Goal: Task Accomplishment & Management: Use online tool/utility

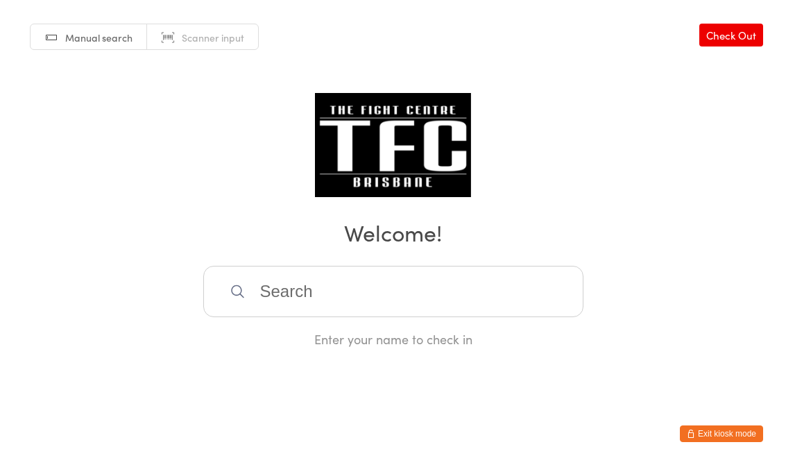
click at [294, 307] on input "search" at bounding box center [393, 291] width 380 height 51
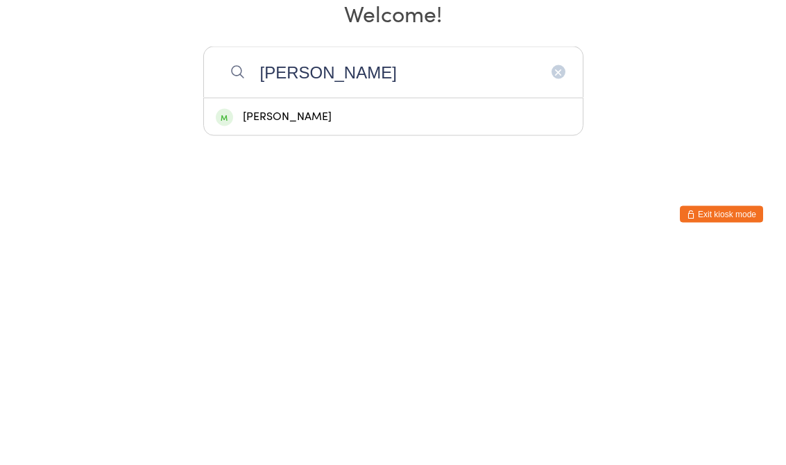
type input "[PERSON_NAME]"
click at [277, 327] on div "[PERSON_NAME]" at bounding box center [393, 336] width 355 height 19
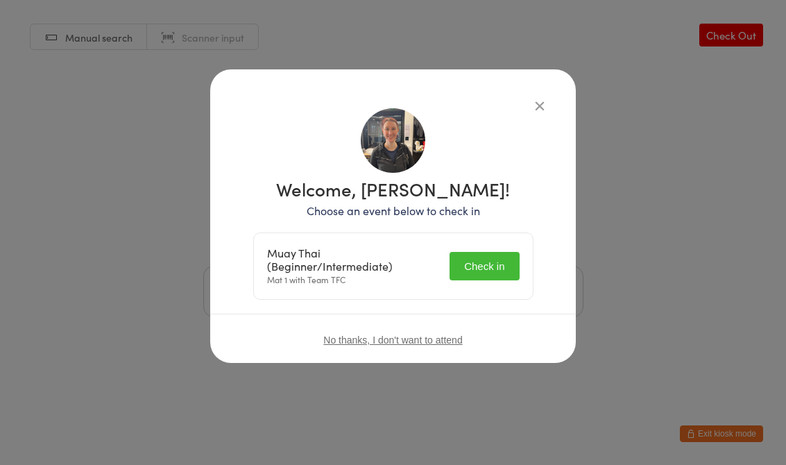
click at [486, 267] on button "Check in" at bounding box center [483, 266] width 69 height 28
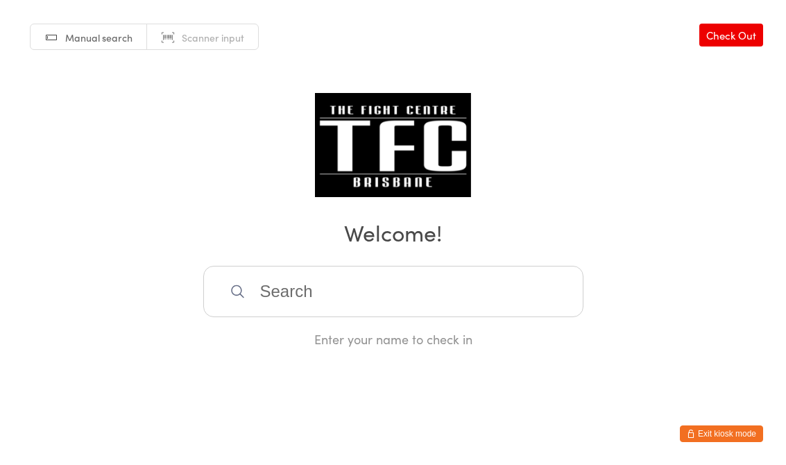
click at [297, 263] on div "Manual search Scanner input Check Out Welcome! Enter your name to check in" at bounding box center [393, 173] width 786 height 347
click at [277, 290] on input "search" at bounding box center [393, 291] width 380 height 51
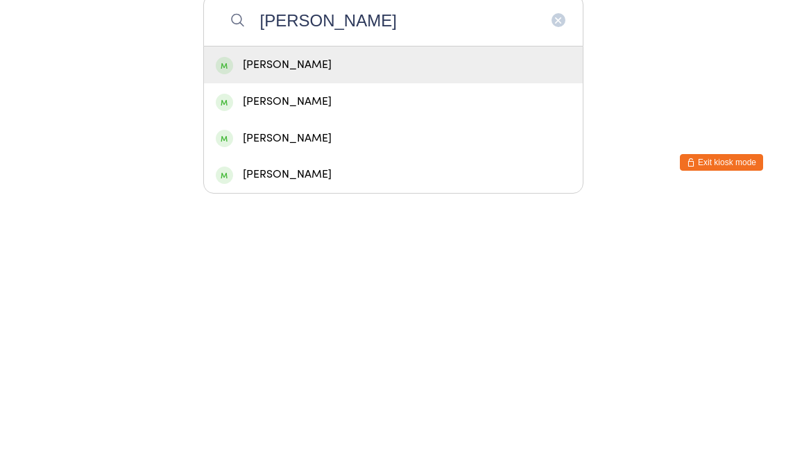
type input "[PERSON_NAME]"
click at [268, 318] on div "[PERSON_NAME]" at bounding box center [393, 336] width 379 height 37
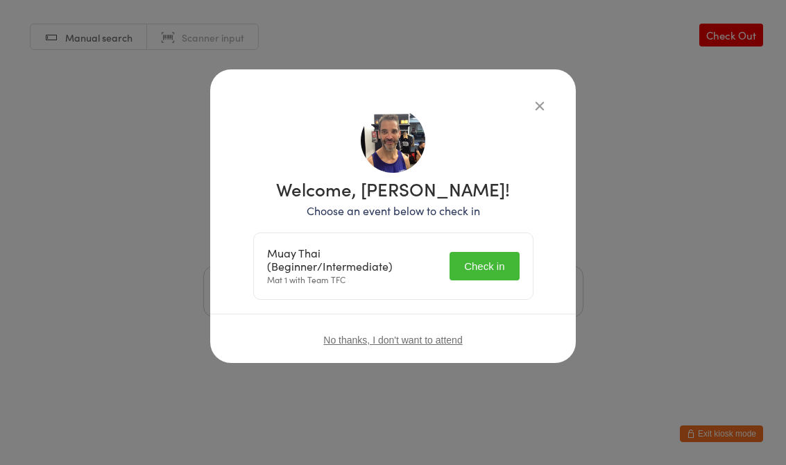
click at [474, 263] on button "Check in" at bounding box center [483, 266] width 69 height 28
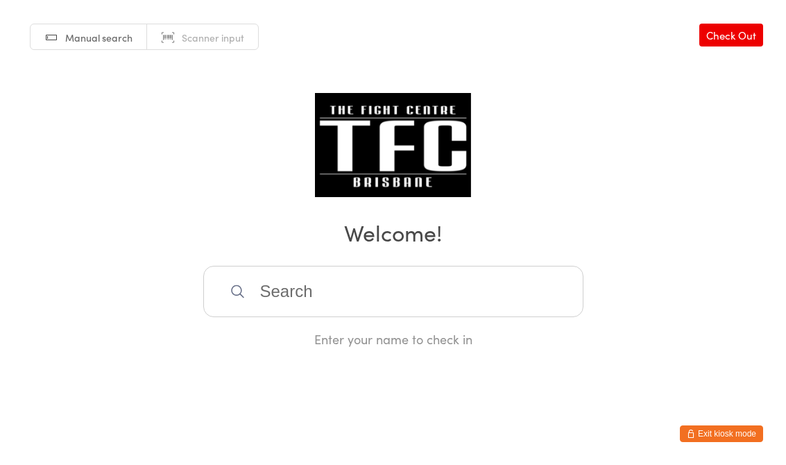
click at [309, 300] on input "search" at bounding box center [393, 291] width 380 height 51
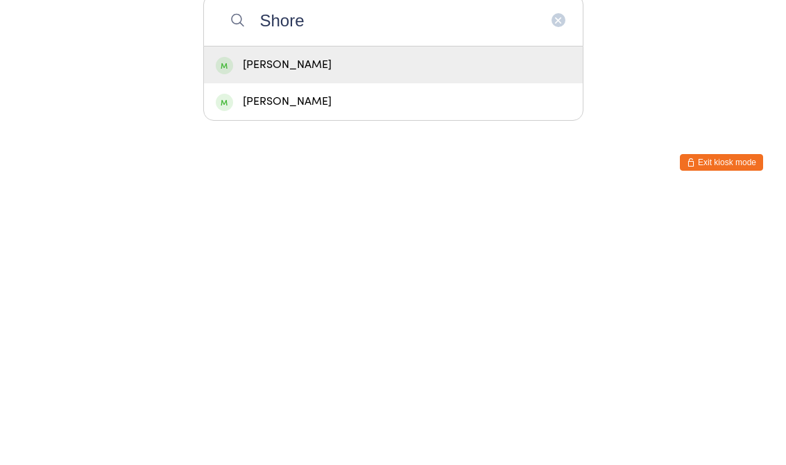
type input "Shore"
click at [316, 327] on div "[PERSON_NAME]" at bounding box center [393, 336] width 355 height 19
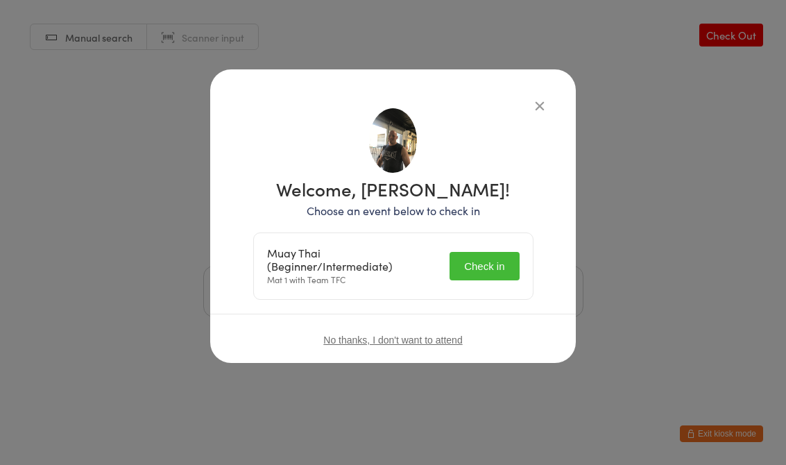
click at [477, 268] on button "Check in" at bounding box center [483, 266] width 69 height 28
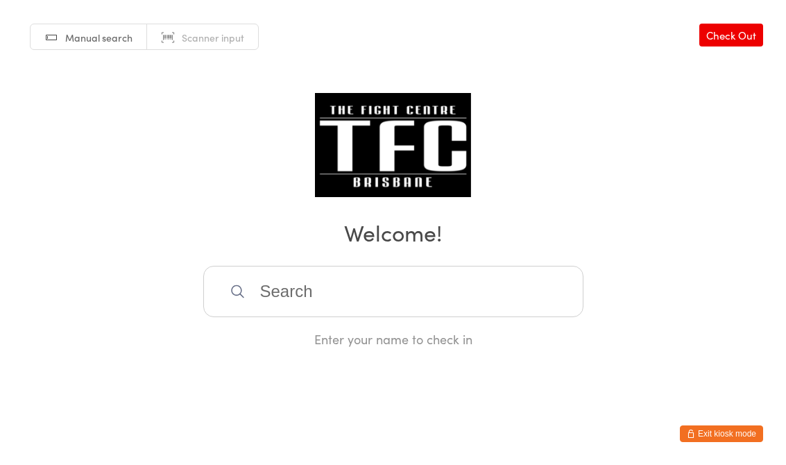
click at [311, 298] on input "search" at bounding box center [393, 291] width 380 height 51
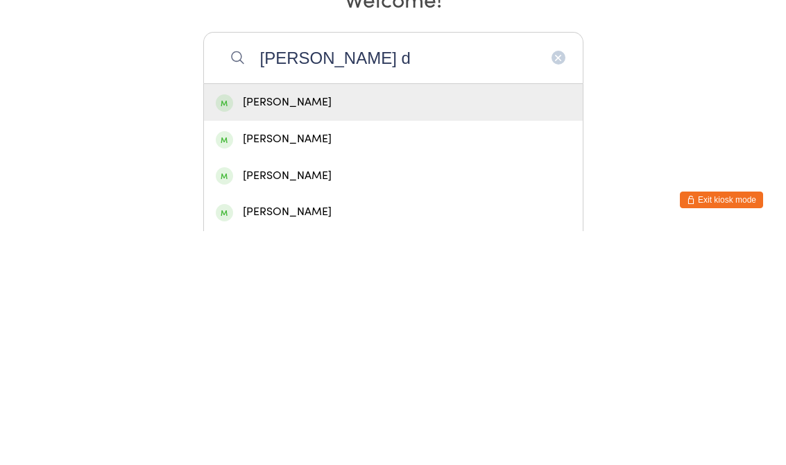
type input "[PERSON_NAME] d"
click at [361, 327] on div "[PERSON_NAME]" at bounding box center [393, 336] width 355 height 19
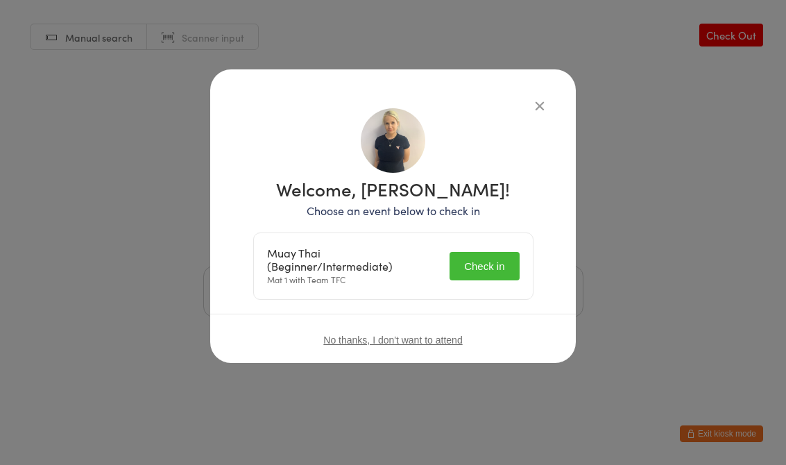
click at [478, 244] on div "Muay Thai (Beginner/Intermediate) Mat 1 with Team TFC Check in" at bounding box center [393, 266] width 279 height 66
click at [490, 266] on button "Check in" at bounding box center [483, 266] width 69 height 28
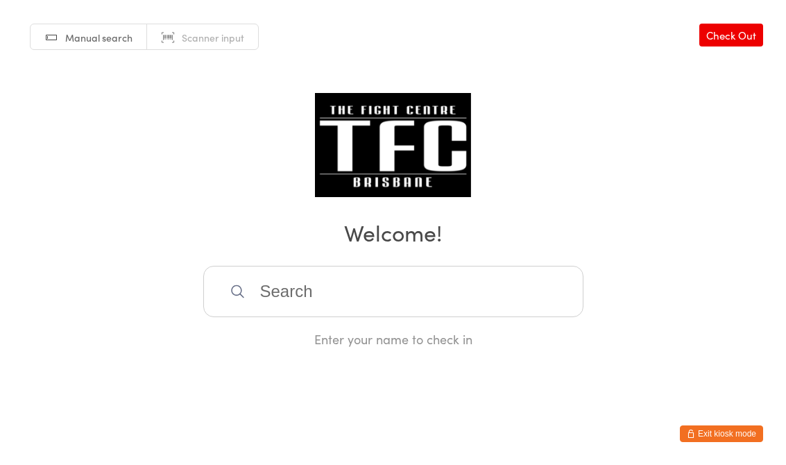
click at [515, 294] on input "search" at bounding box center [393, 291] width 380 height 51
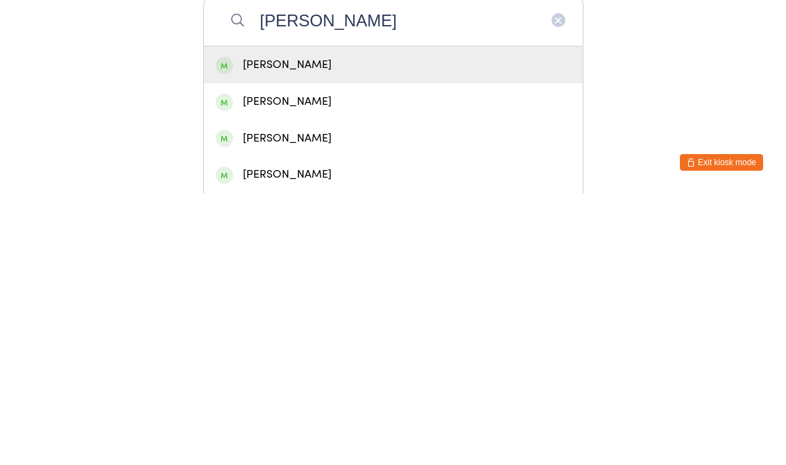
type input "[PERSON_NAME]"
click at [448, 363] on div "[PERSON_NAME]" at bounding box center [393, 372] width 355 height 19
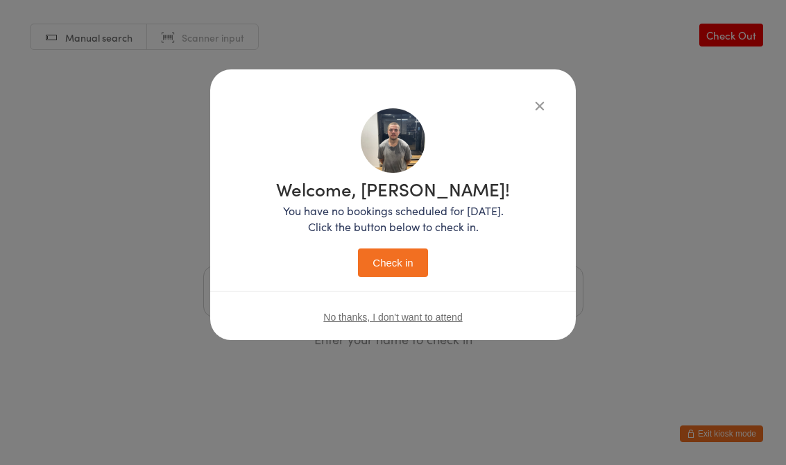
click at [404, 260] on button "Check in" at bounding box center [392, 262] width 69 height 28
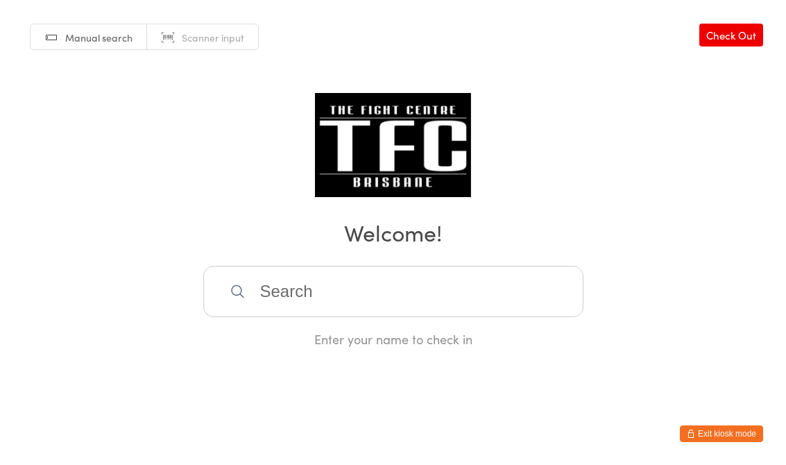
click at [298, 273] on input "search" at bounding box center [393, 291] width 380 height 51
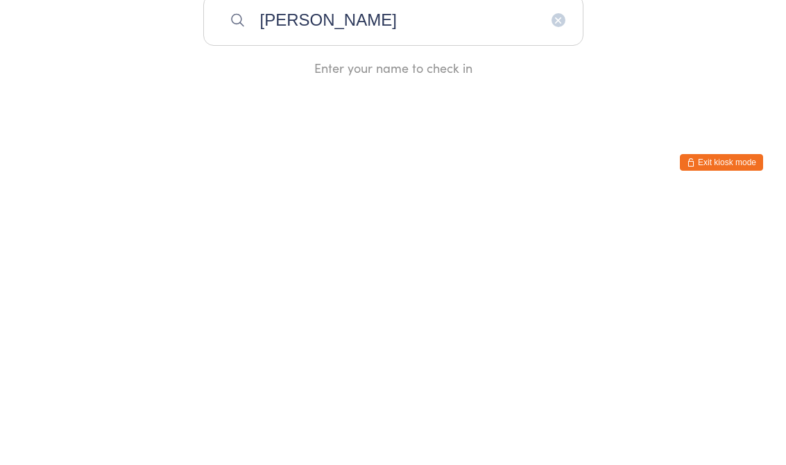
type input "[PERSON_NAME]"
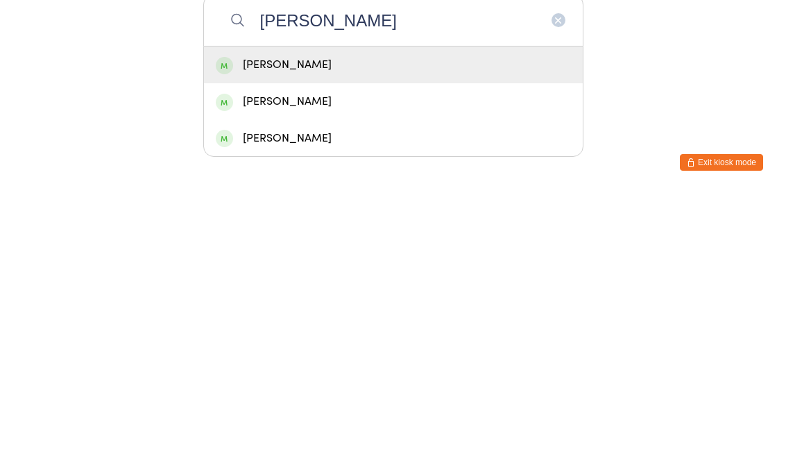
click at [289, 327] on div "[PERSON_NAME]" at bounding box center [393, 336] width 355 height 19
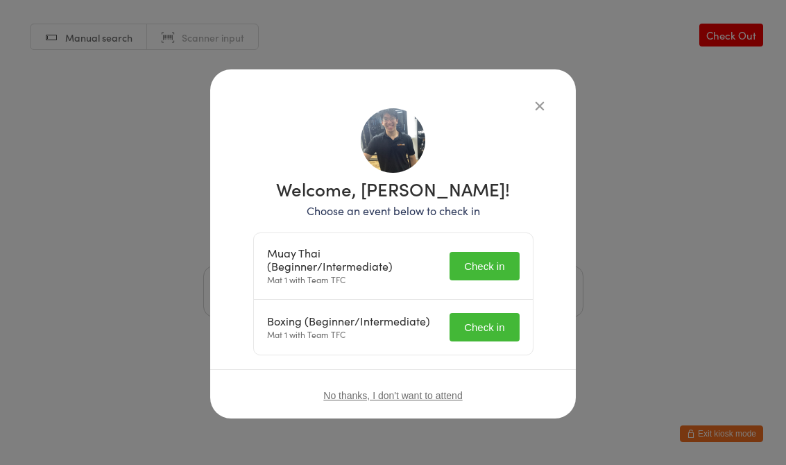
click at [460, 245] on div "Muay Thai (Beginner/Intermediate) Mat 1 with Team TFC Check in" at bounding box center [393, 266] width 279 height 67
click at [480, 240] on div "Muay Thai (Beginner/Intermediate) Mat 1 with Team TFC Check in" at bounding box center [393, 266] width 279 height 67
click at [482, 319] on button "Check in" at bounding box center [483, 327] width 69 height 28
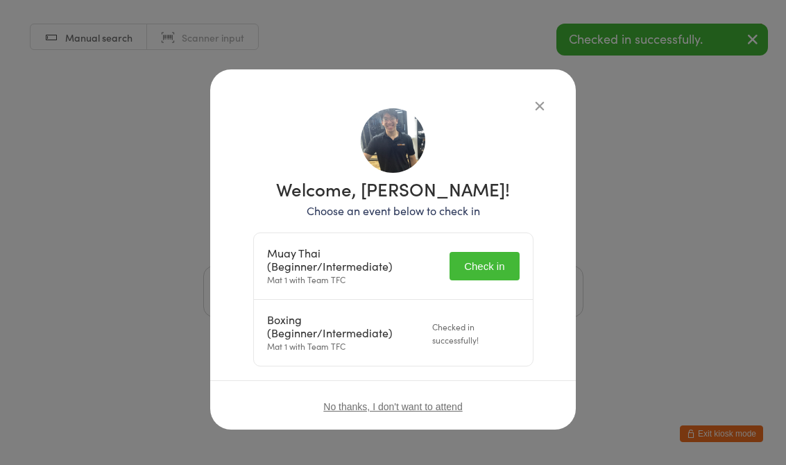
click at [469, 255] on button "Check in" at bounding box center [483, 266] width 69 height 28
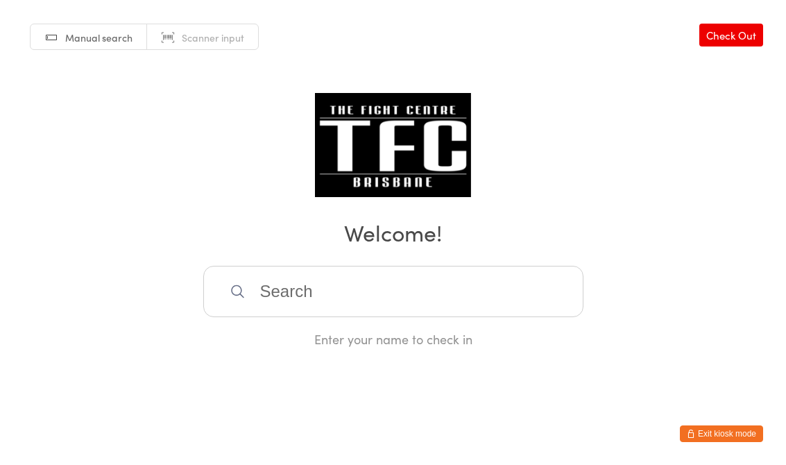
click at [272, 317] on input "search" at bounding box center [393, 291] width 380 height 51
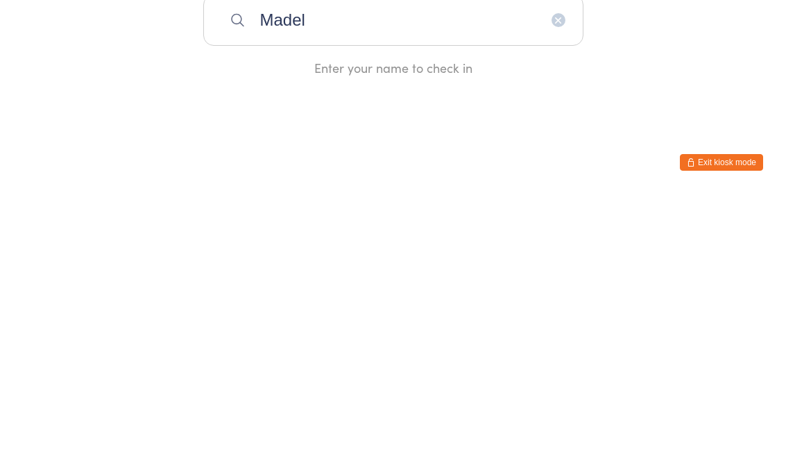
type input "Madel"
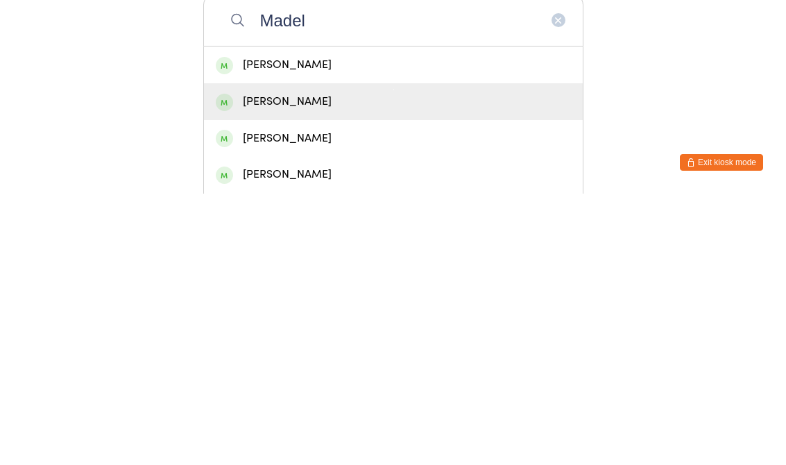
click at [276, 363] on div "[PERSON_NAME]" at bounding box center [393, 372] width 355 height 19
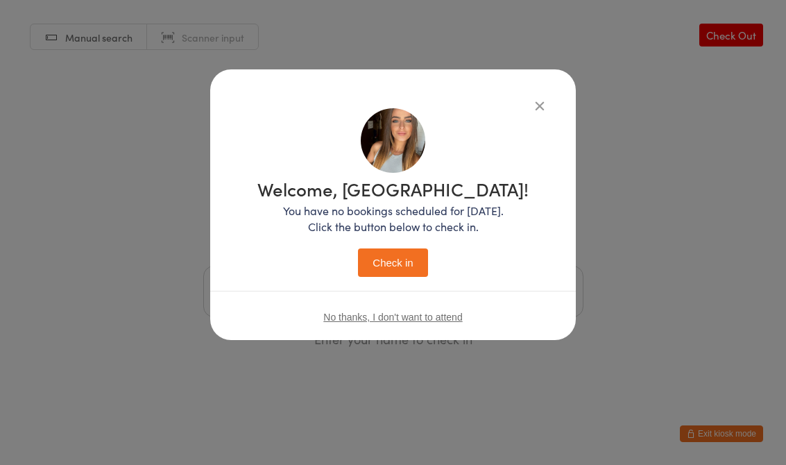
click at [543, 98] on icon "button" at bounding box center [539, 105] width 15 height 15
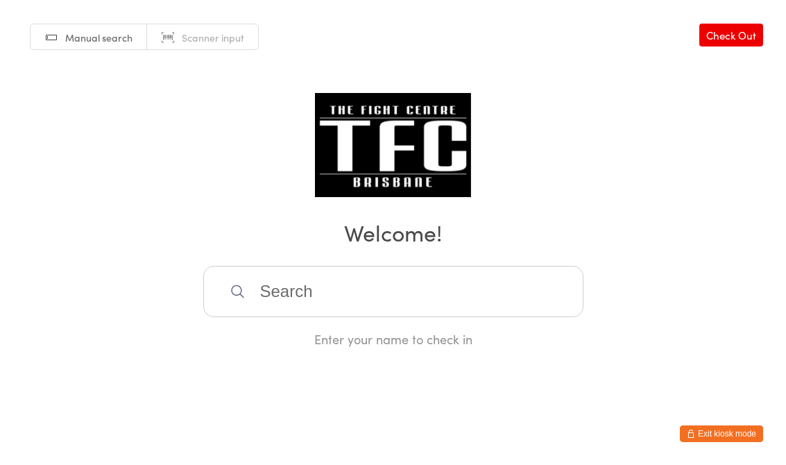
click at [395, 296] on input "search" at bounding box center [393, 291] width 380 height 51
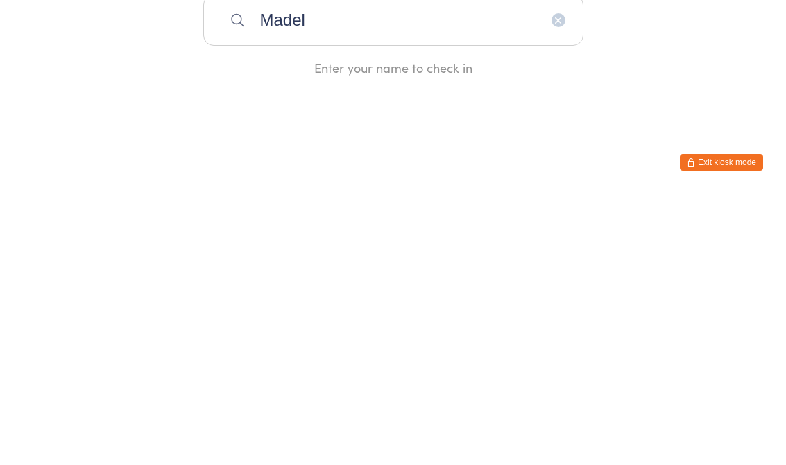
type input "Madel"
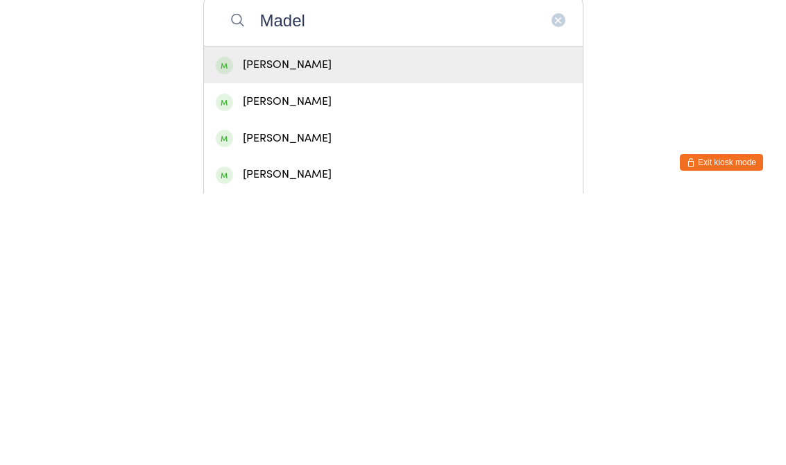
click at [273, 327] on div "[PERSON_NAME]" at bounding box center [393, 336] width 355 height 19
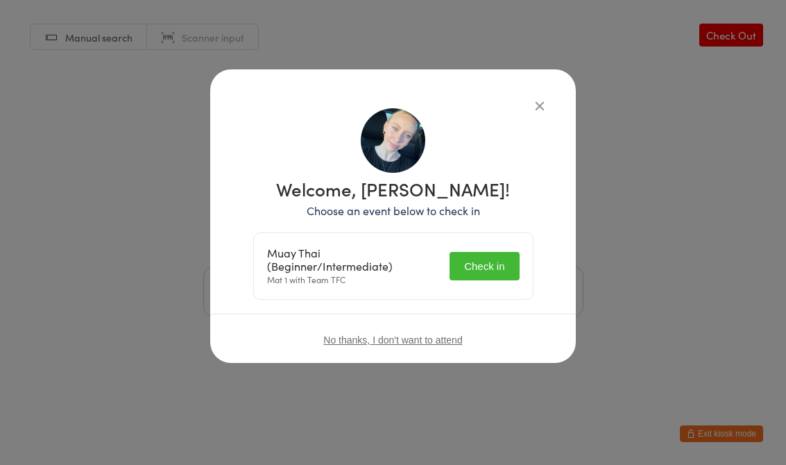
click at [488, 268] on button "Check in" at bounding box center [483, 266] width 69 height 28
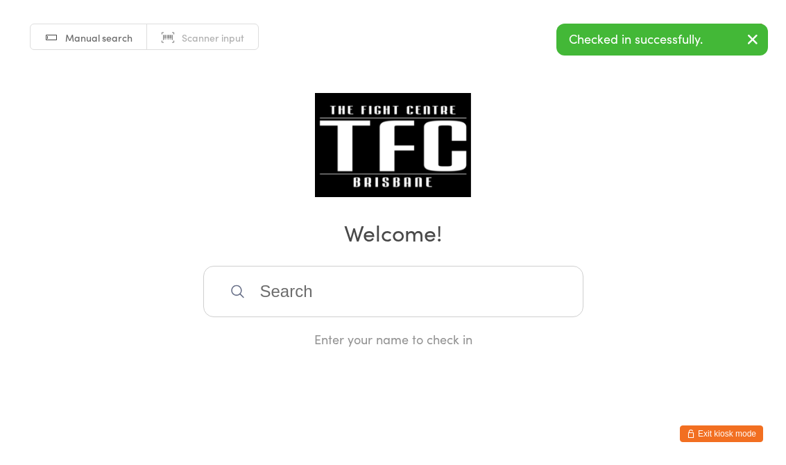
click at [355, 317] on input "search" at bounding box center [393, 291] width 380 height 51
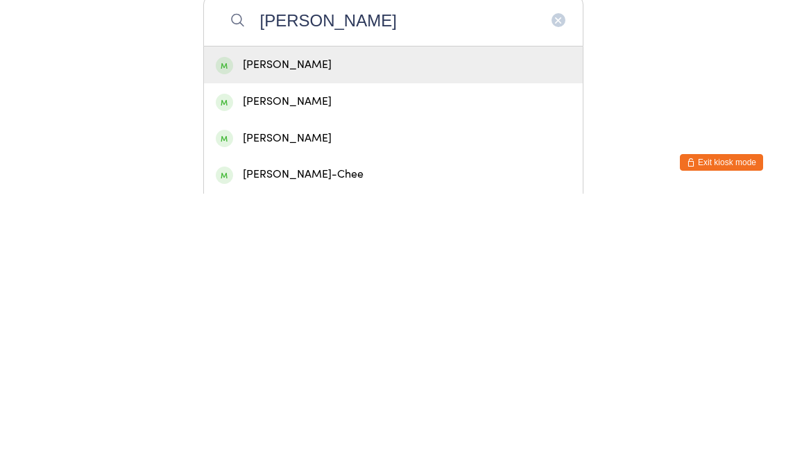
type input "[PERSON_NAME]"
click at [350, 363] on div "[PERSON_NAME]" at bounding box center [393, 372] width 355 height 19
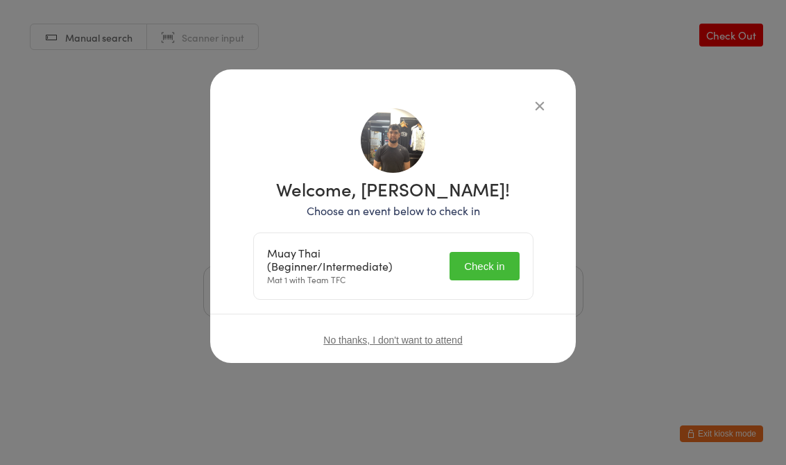
click at [496, 261] on button "Check in" at bounding box center [483, 266] width 69 height 28
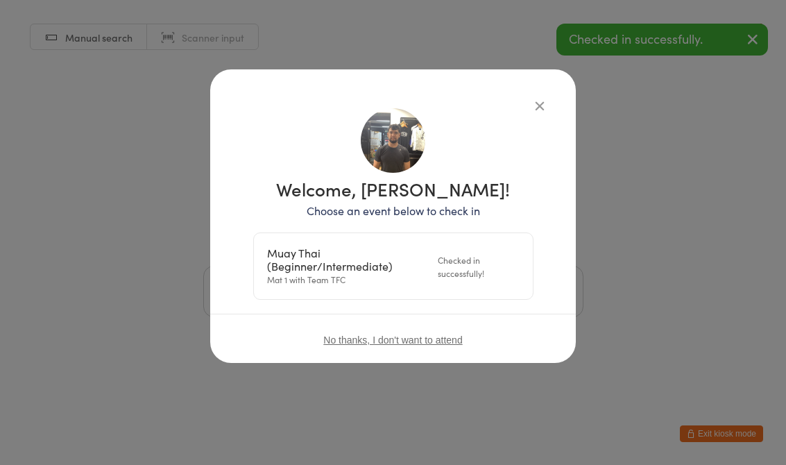
click at [550, 92] on div "Welcome, [PERSON_NAME]! Choose an event below to check in Muay Thai (Beginner/I…" at bounding box center [392, 215] width 365 height 293
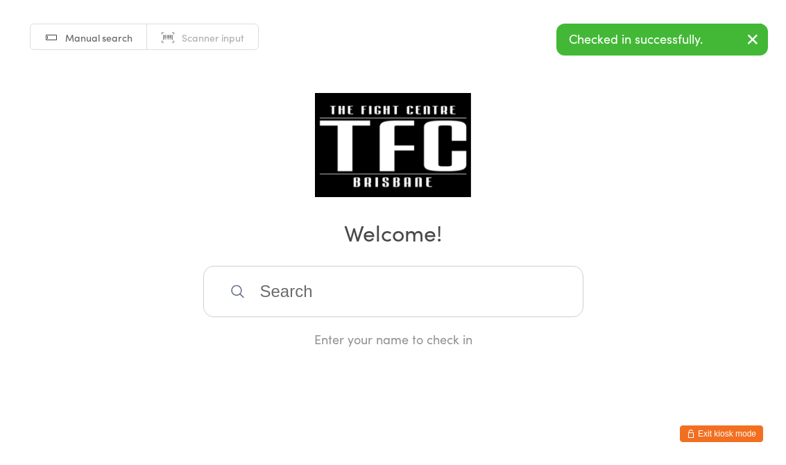
click at [594, 236] on h2 "Welcome!" at bounding box center [393, 231] width 758 height 31
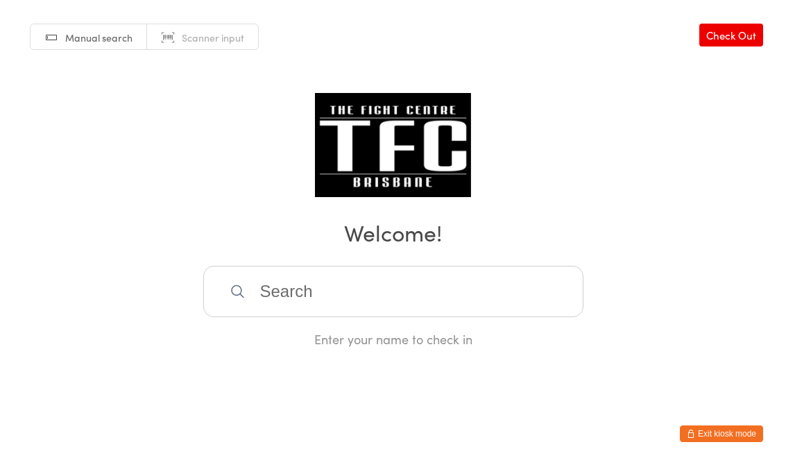
click at [345, 298] on input "search" at bounding box center [393, 291] width 380 height 51
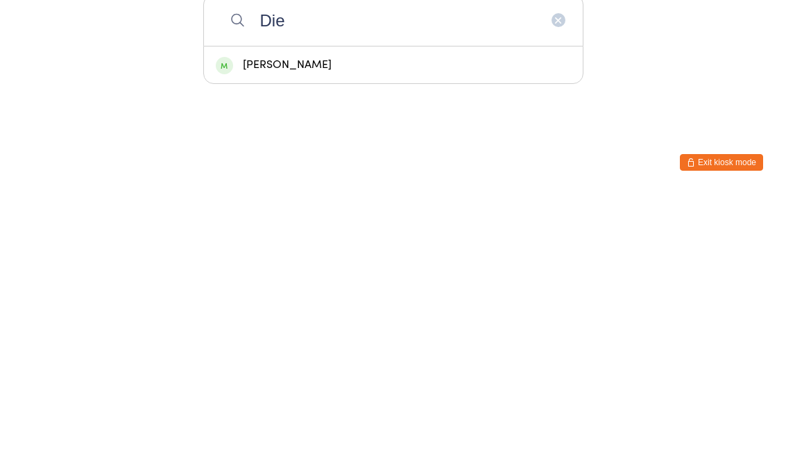
type input "Die"
click at [341, 327] on div "[PERSON_NAME]" at bounding box center [393, 336] width 355 height 19
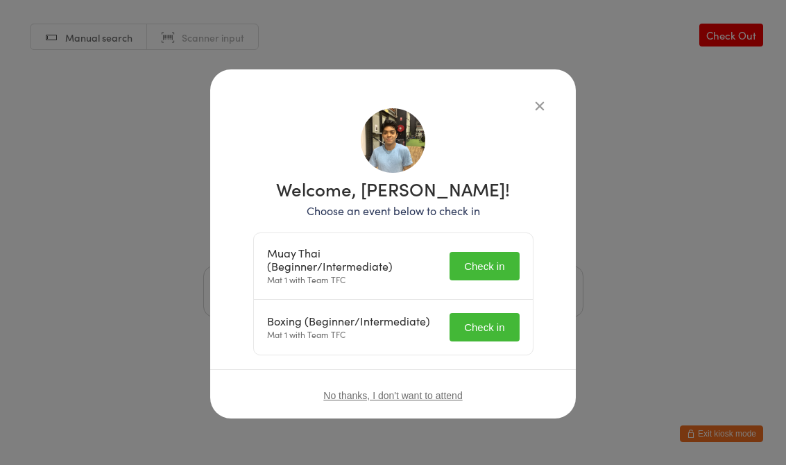
click at [483, 265] on button "Check in" at bounding box center [483, 266] width 69 height 28
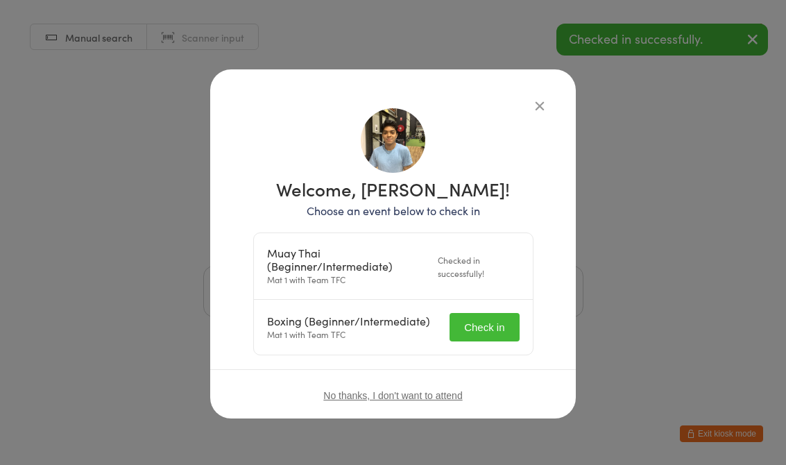
click at [487, 335] on button "Check in" at bounding box center [483, 327] width 69 height 28
